Goal: Information Seeking & Learning: Learn about a topic

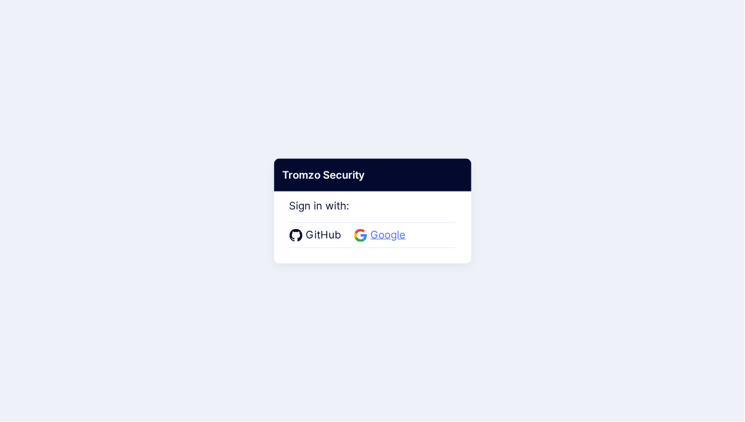
click at [399, 235] on span "Google" at bounding box center [388, 235] width 43 height 16
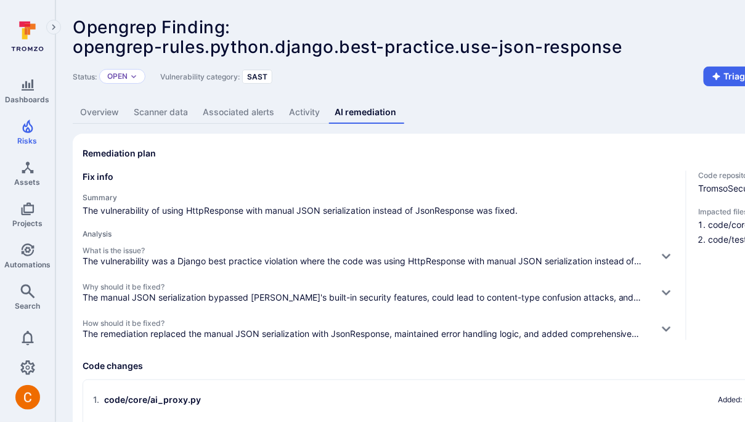
click at [107, 119] on link "Overview" at bounding box center [100, 112] width 54 height 23
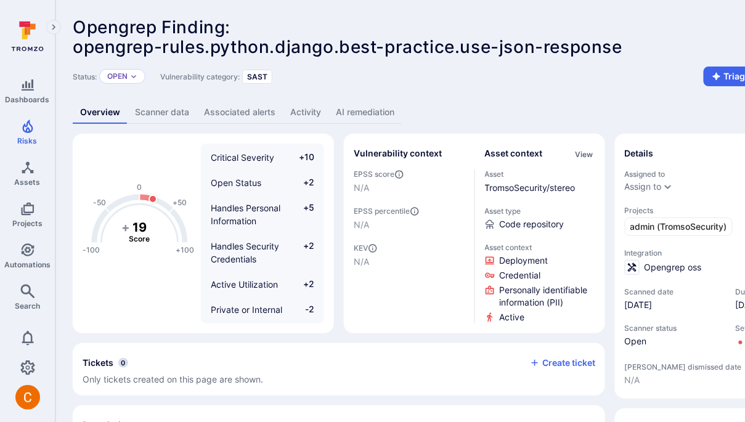
click at [137, 107] on link "Scanner data" at bounding box center [162, 112] width 69 height 23
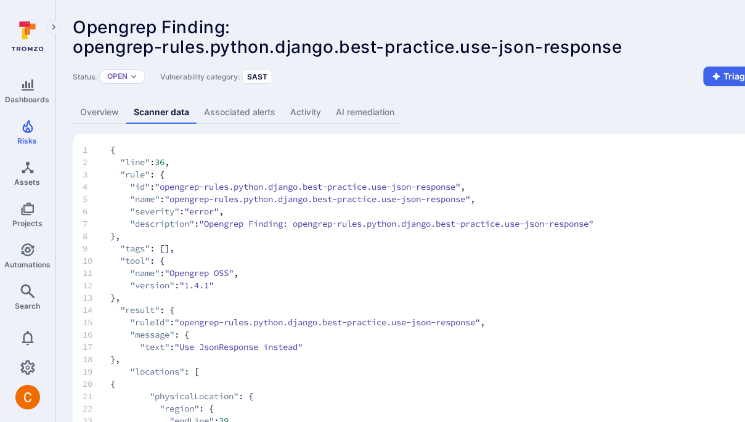
click at [217, 111] on link "Associated alerts" at bounding box center [239, 112] width 86 height 23
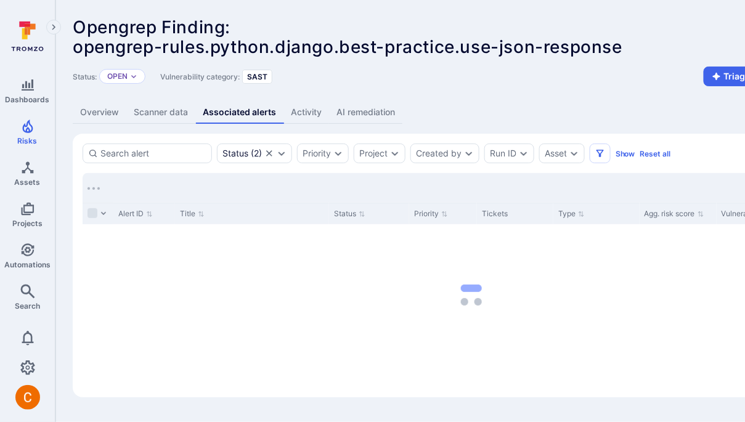
click at [294, 114] on link "Activity" at bounding box center [306, 112] width 46 height 23
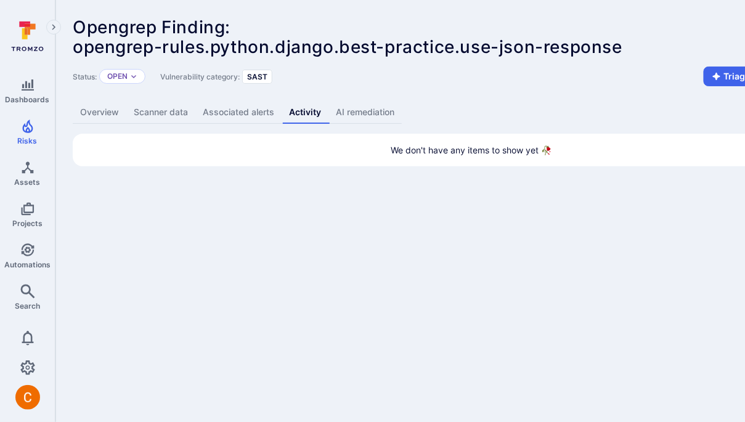
click at [373, 113] on link "AI remediation" at bounding box center [364, 112] width 73 height 23
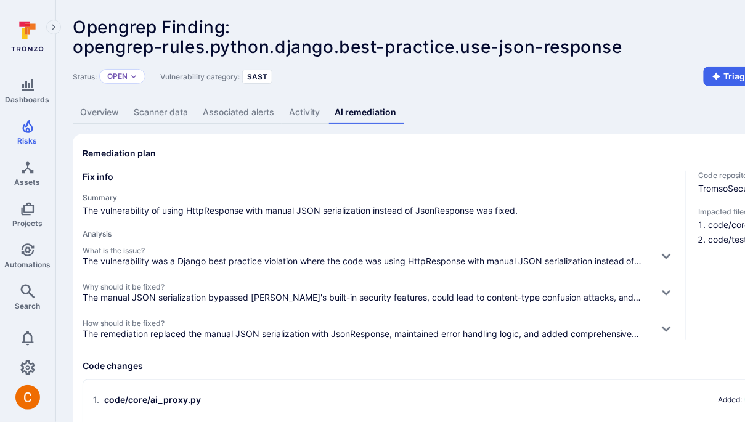
click at [98, 111] on link "Overview" at bounding box center [100, 112] width 54 height 23
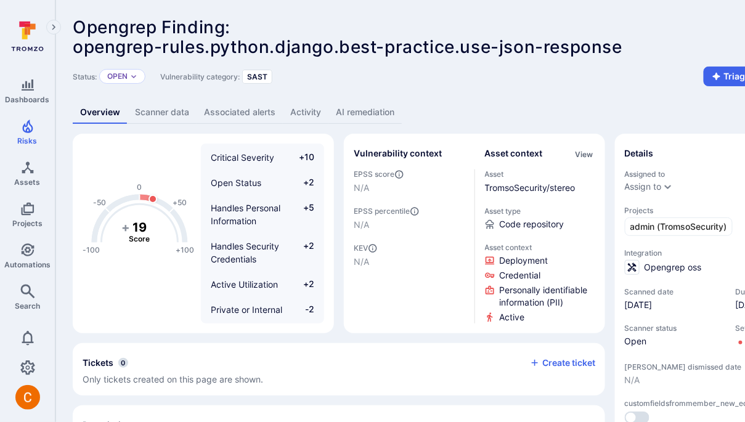
click at [373, 108] on link "AI remediation" at bounding box center [364, 112] width 73 height 23
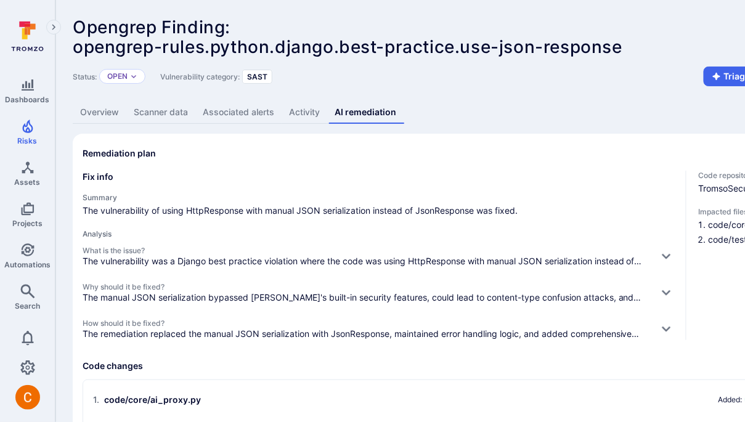
scroll to position [221, 0]
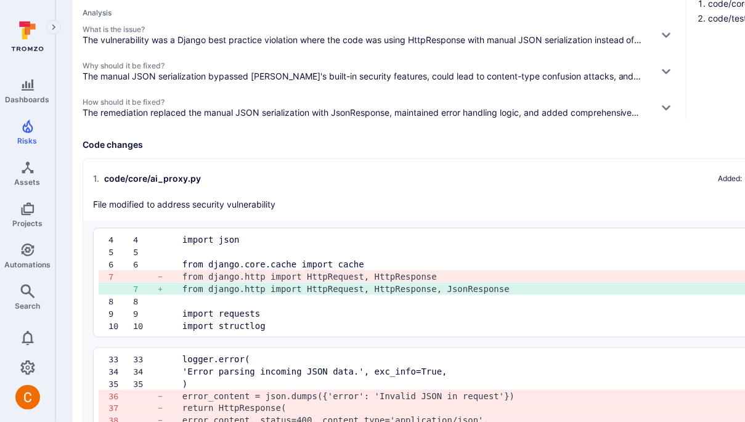
click at [462, 177] on h2 "1 . code/core/ai_proxy.py Added: + 10 Deleted: - 20" at bounding box center [459, 179] width 732 height 20
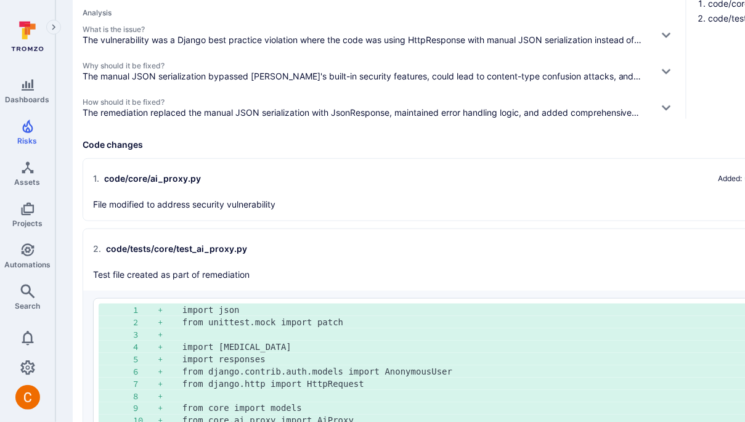
click at [392, 269] on div "2 . code/tests/core/test_ai_proxy.py Added: + 309 Test file created as part of …" at bounding box center [459, 260] width 732 height 42
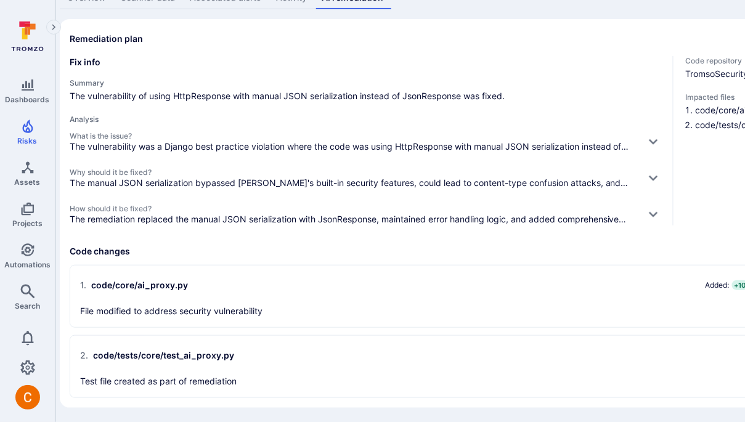
scroll to position [0, 13]
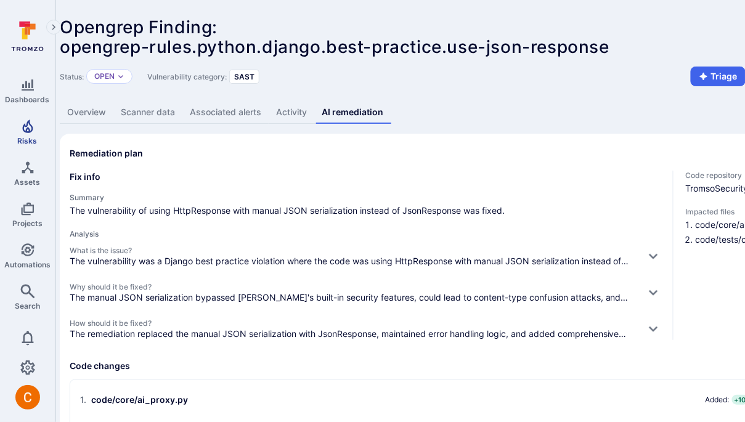
click at [27, 135] on link "Risks" at bounding box center [27, 132] width 55 height 36
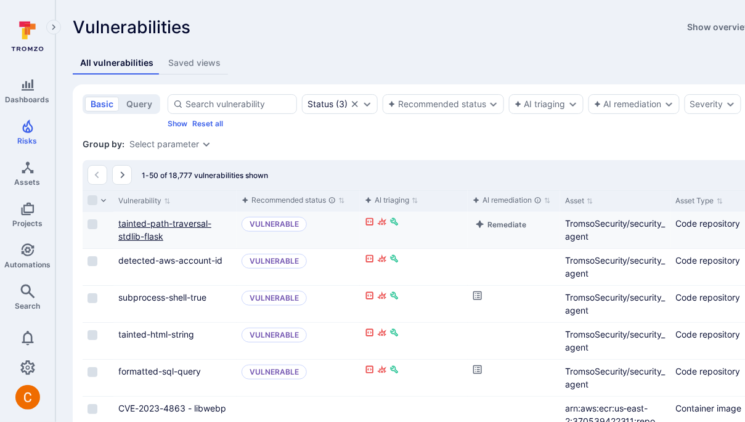
click at [151, 221] on link "tainted-path-traversal-stdlib-flask" at bounding box center [164, 229] width 93 height 23
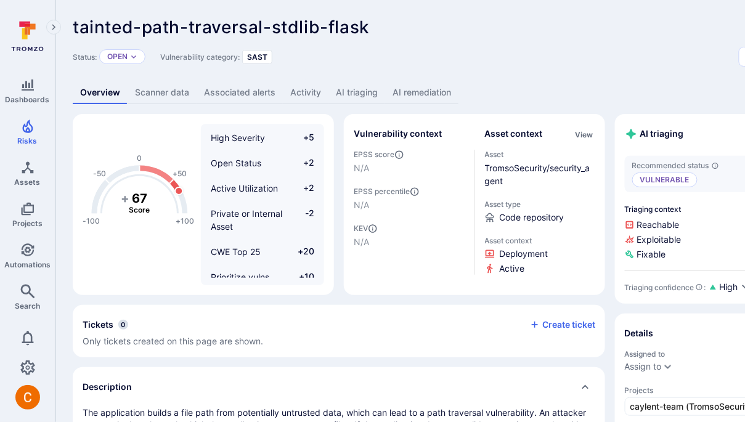
click at [349, 94] on link "AI triaging" at bounding box center [356, 92] width 57 height 23
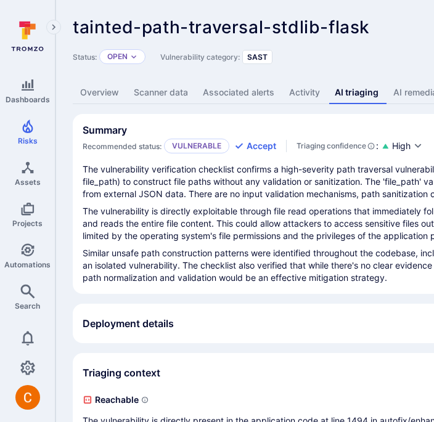
click at [400, 94] on link "AI remediation" at bounding box center [422, 92] width 73 height 23
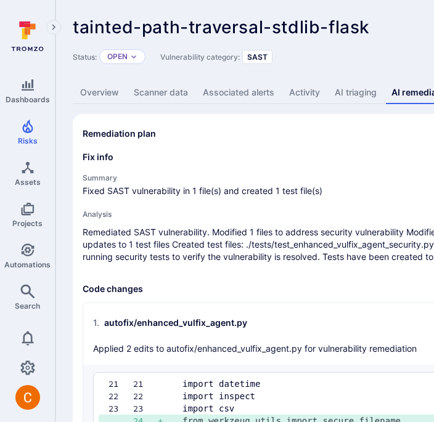
click at [339, 88] on link "AI triaging" at bounding box center [355, 92] width 57 height 23
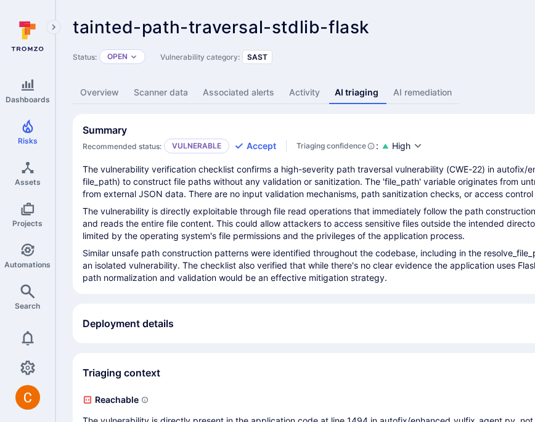
click at [416, 88] on link "AI remediation" at bounding box center [422, 92] width 73 height 23
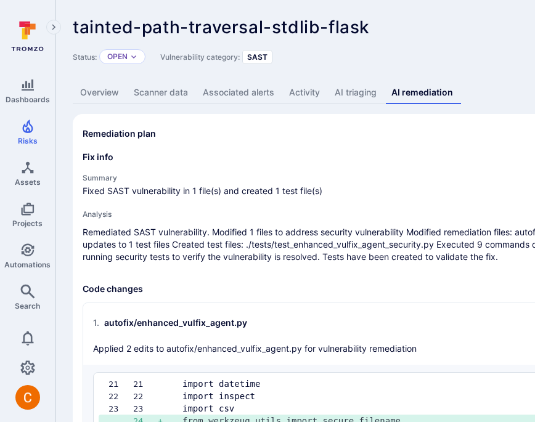
click at [367, 83] on link "AI triaging" at bounding box center [355, 92] width 57 height 23
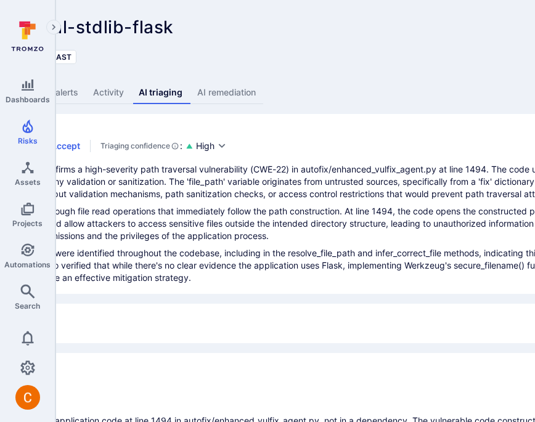
scroll to position [0, 83]
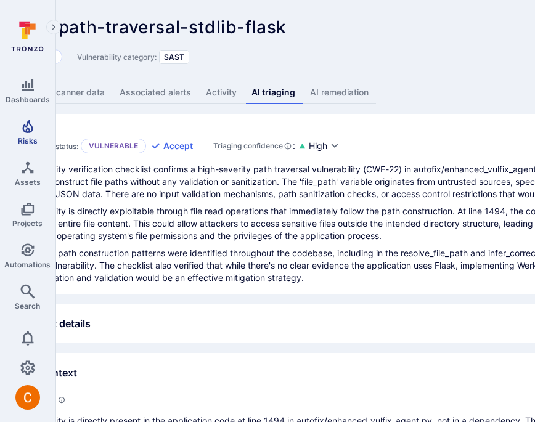
click at [28, 128] on icon "Risks" at bounding box center [27, 126] width 10 height 14
click at [272, 169] on p "The vulnerability verification checklist confirms a high-severity path traversa…" at bounding box center [387, 181] width 777 height 37
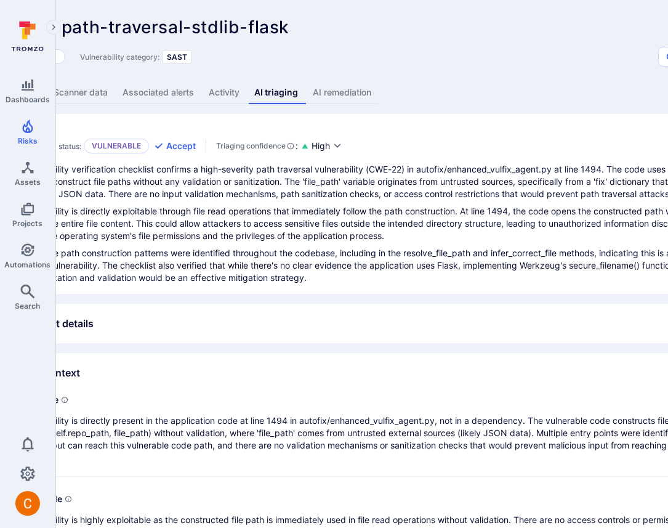
scroll to position [0, 0]
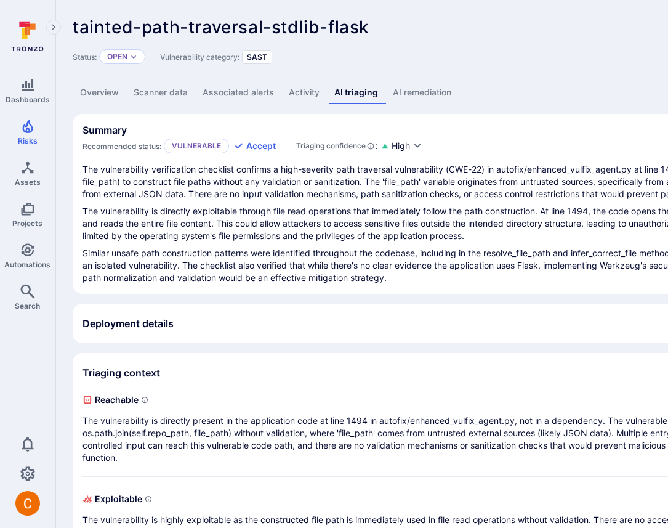
click at [343, 49] on div "Status: Open Vulnerability category: SAST Create ticket" at bounding box center [471, 57] width 797 height 20
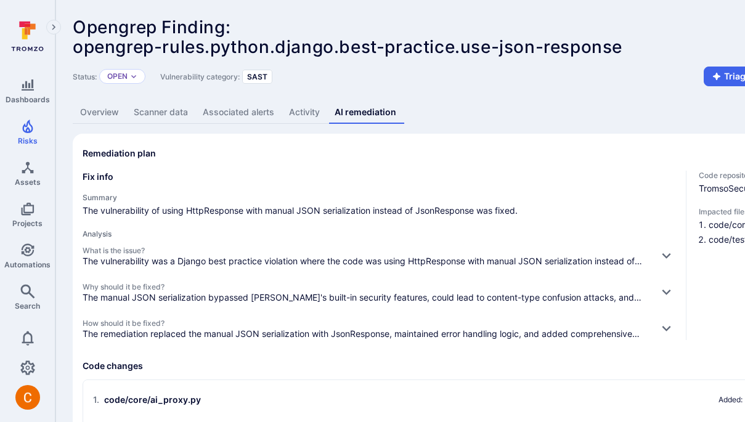
scroll to position [0, 13]
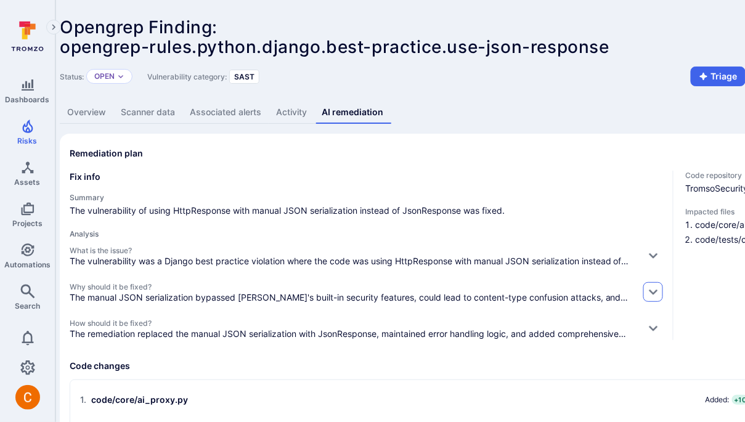
click at [650, 287] on icon "button" at bounding box center [653, 291] width 13 height 13
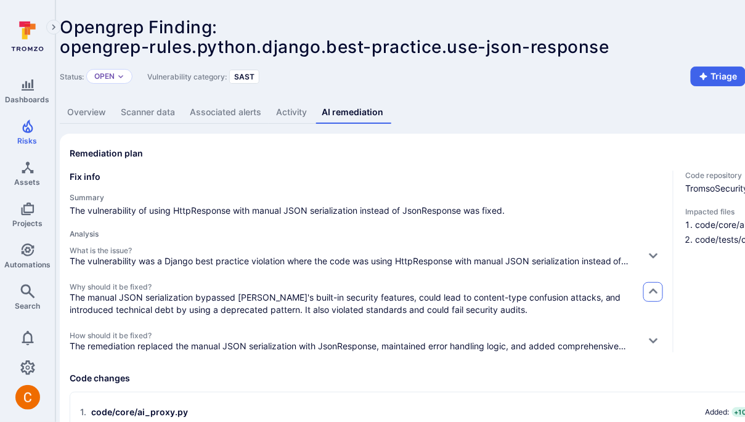
click at [650, 287] on icon "button" at bounding box center [653, 291] width 13 height 13
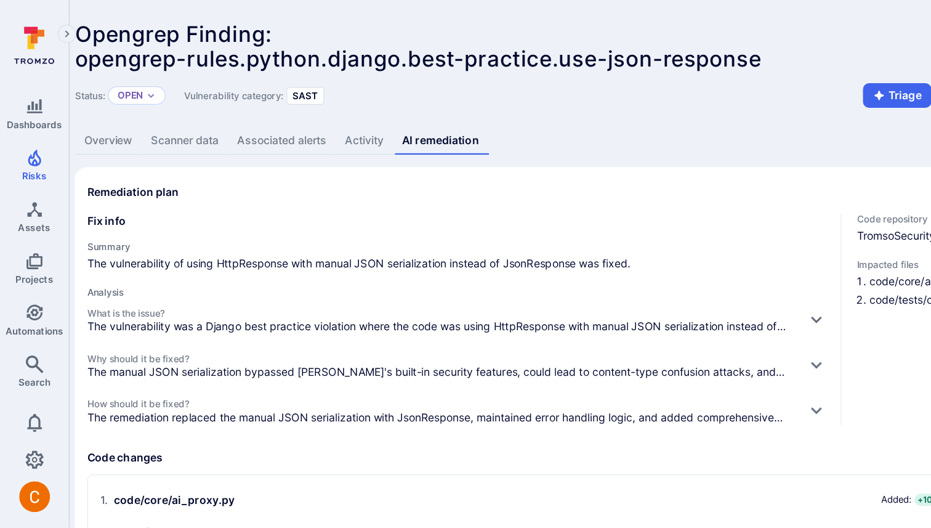
scroll to position [0, 0]
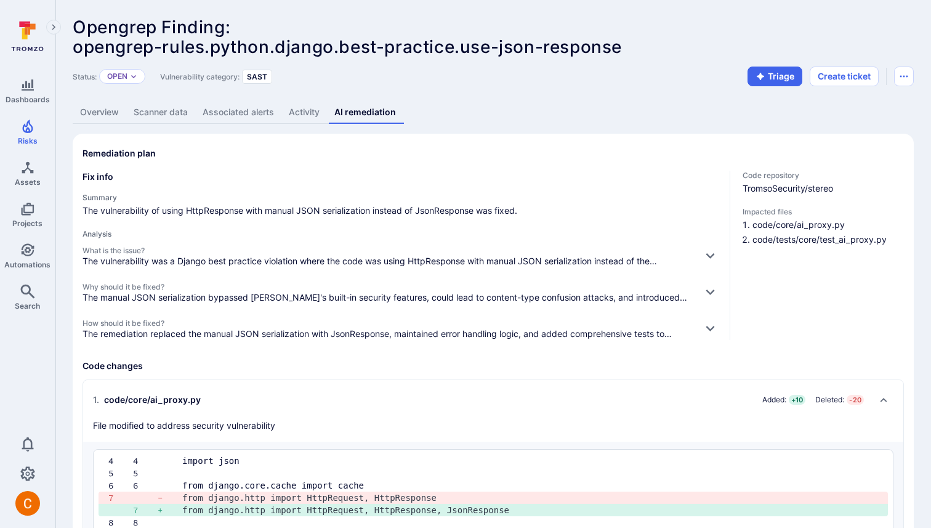
click at [573, 105] on div "Overview Scanner data Associated alerts Activity AI remediation" at bounding box center [493, 112] width 841 height 23
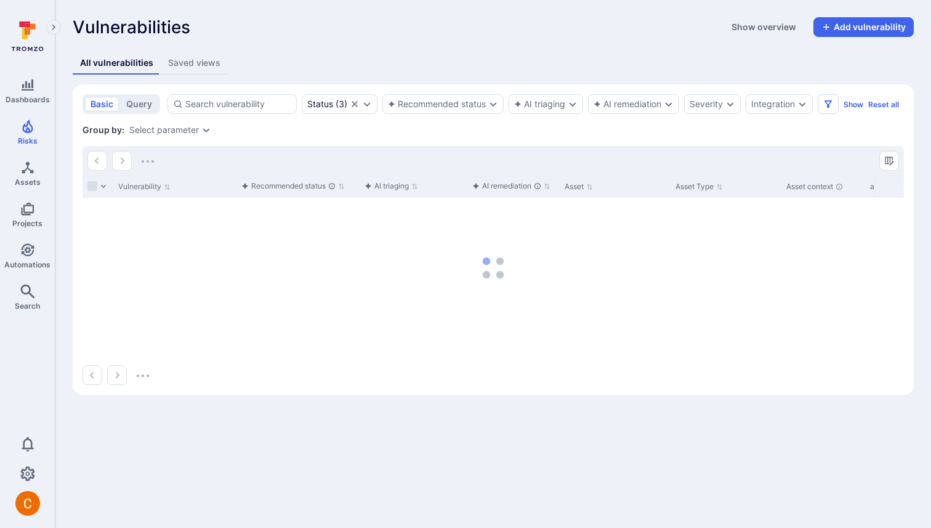
click at [889, 163] on icon "Manage columns" at bounding box center [889, 160] width 9 height 9
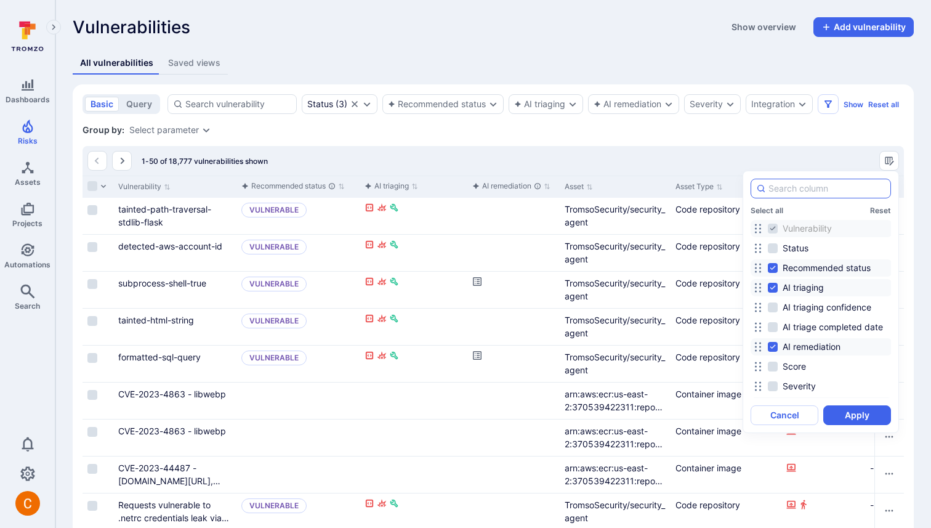
click at [800, 192] on input at bounding box center [827, 188] width 117 height 12
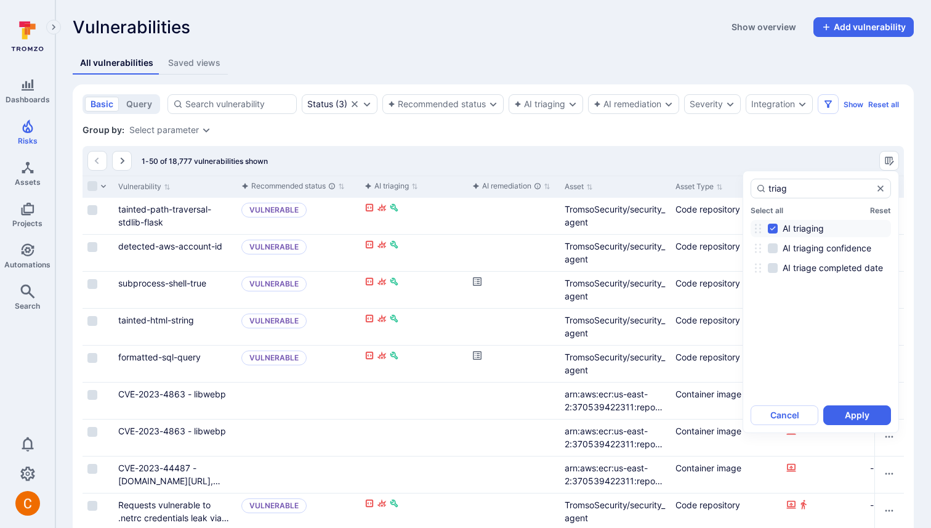
type input "triag"
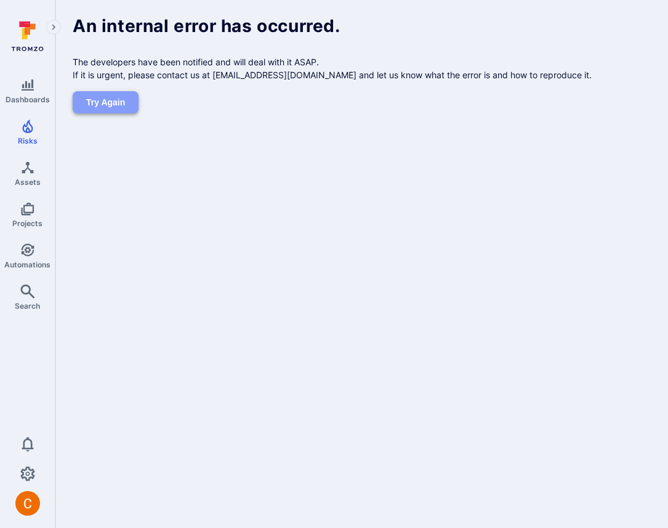
click at [116, 102] on button "Try again" at bounding box center [106, 102] width 66 height 23
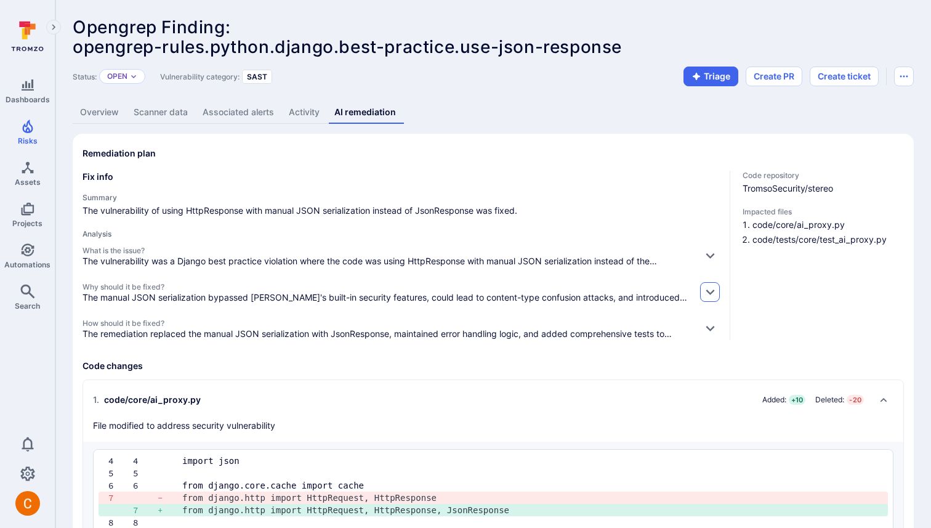
click at [713, 286] on icon "button" at bounding box center [710, 291] width 13 height 13
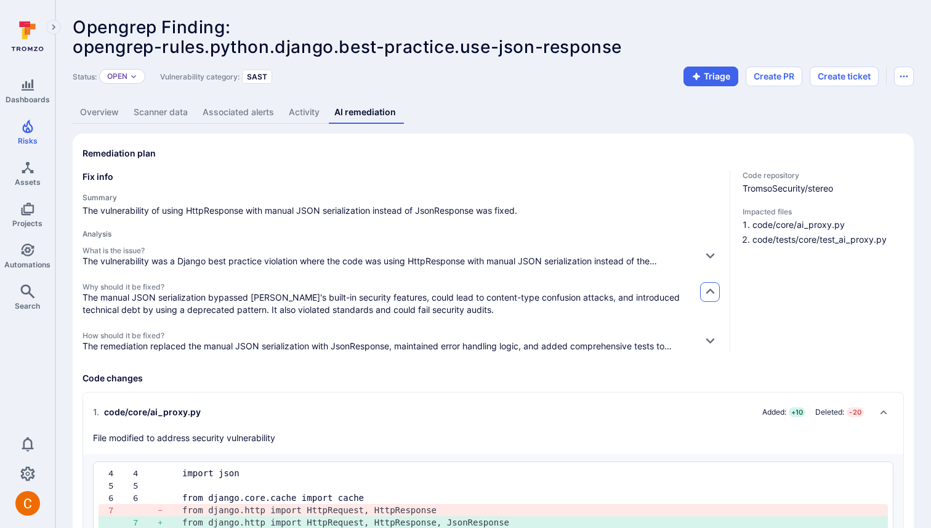
click at [713, 286] on icon "button" at bounding box center [710, 291] width 13 height 13
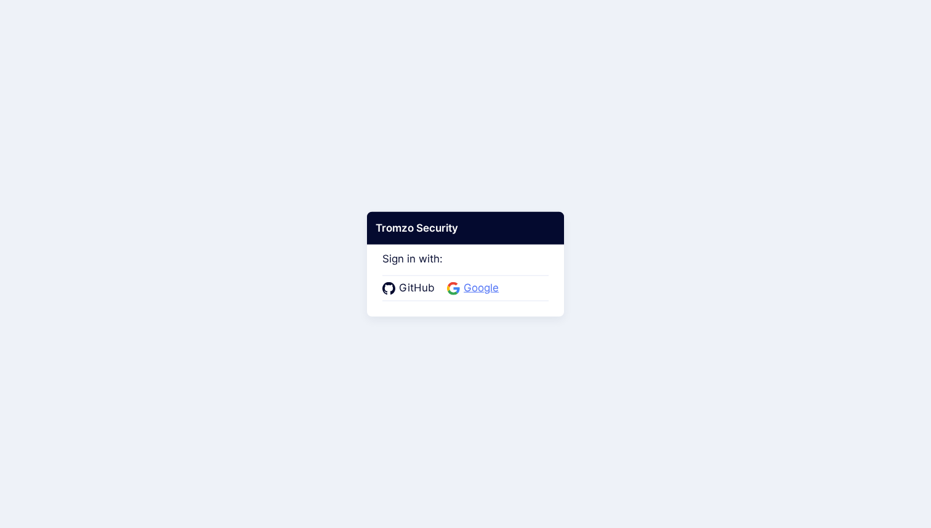
click at [470, 286] on span "Google" at bounding box center [481, 288] width 43 height 16
